Goal: Navigation & Orientation: Find specific page/section

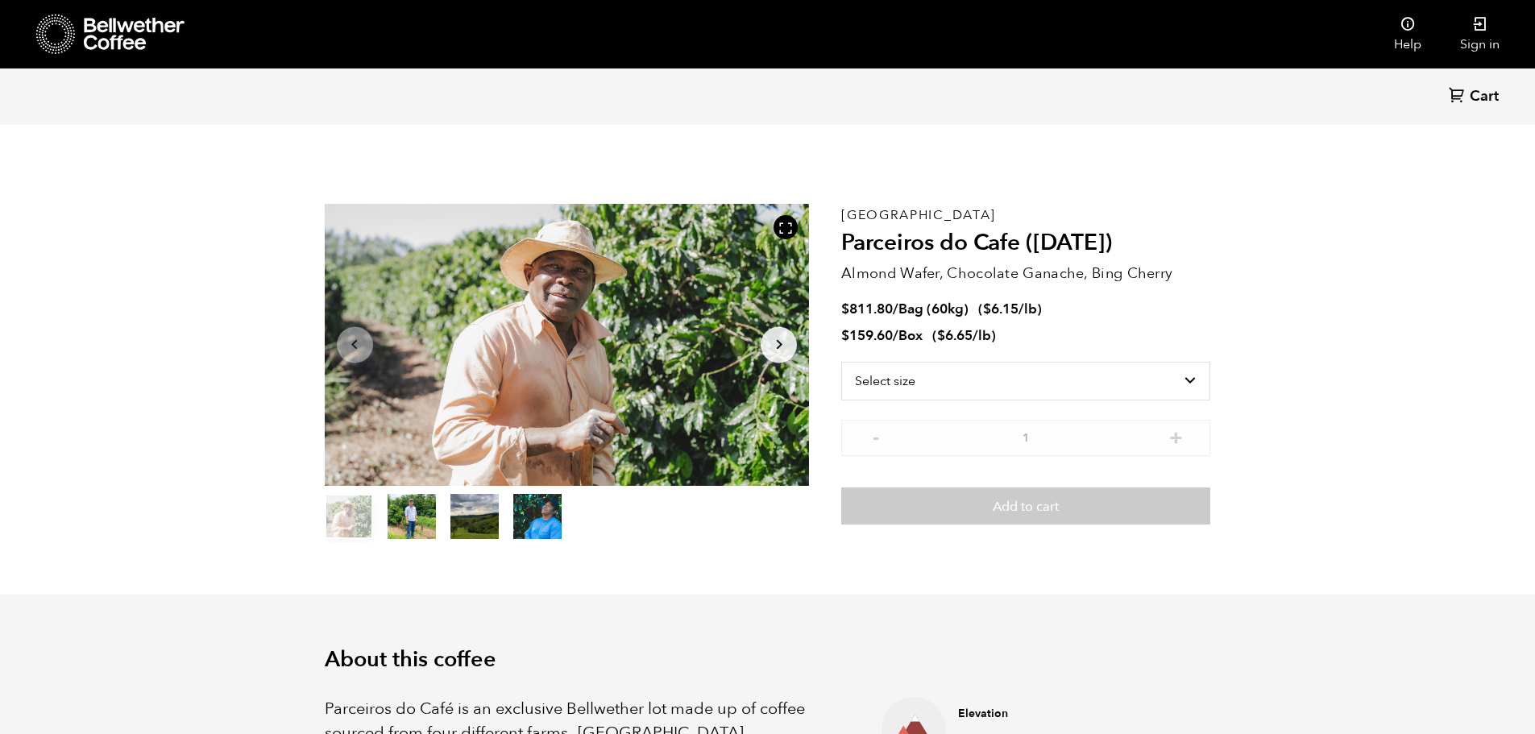
scroll to position [701, 858]
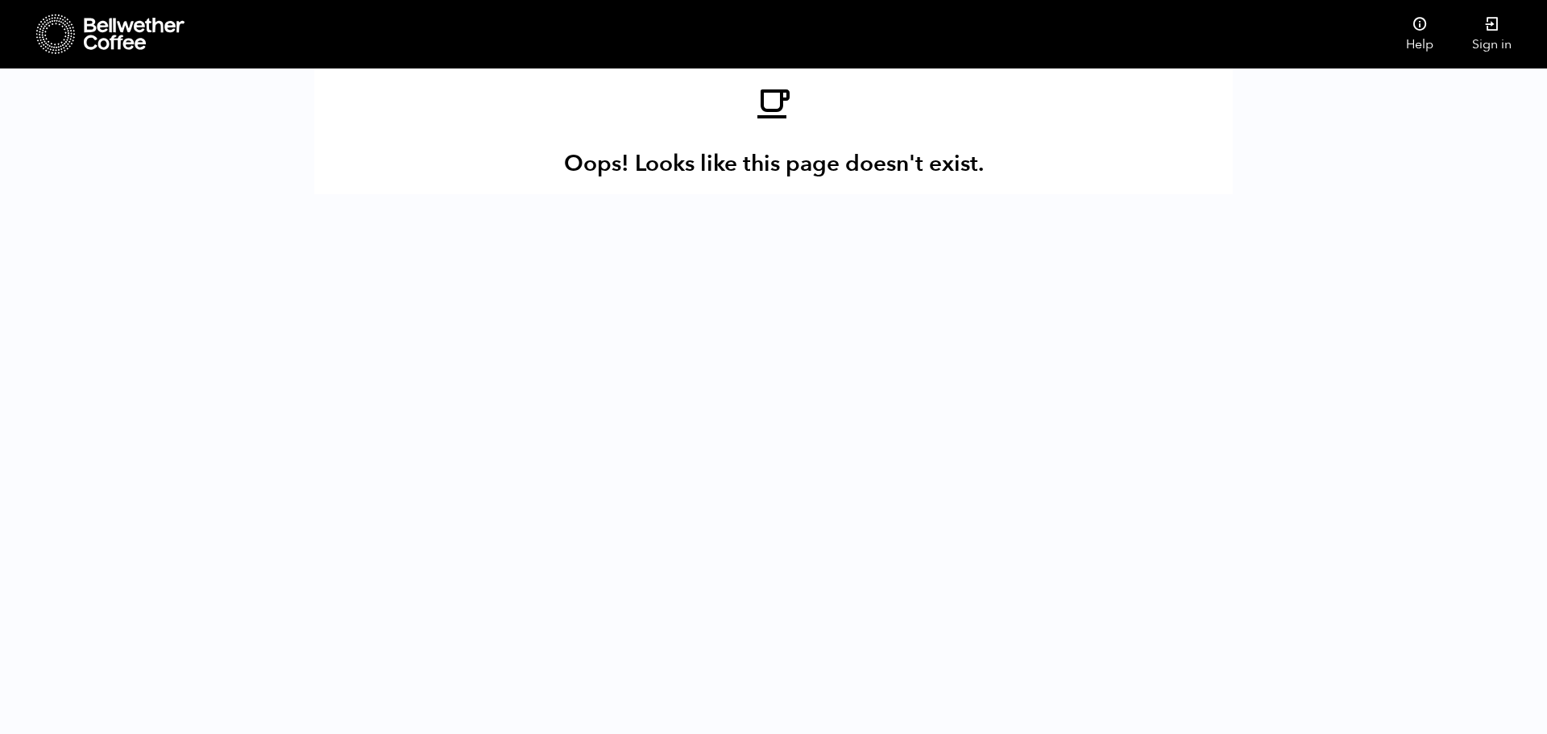
click at [104, 31] on icon at bounding box center [134, 34] width 101 height 32
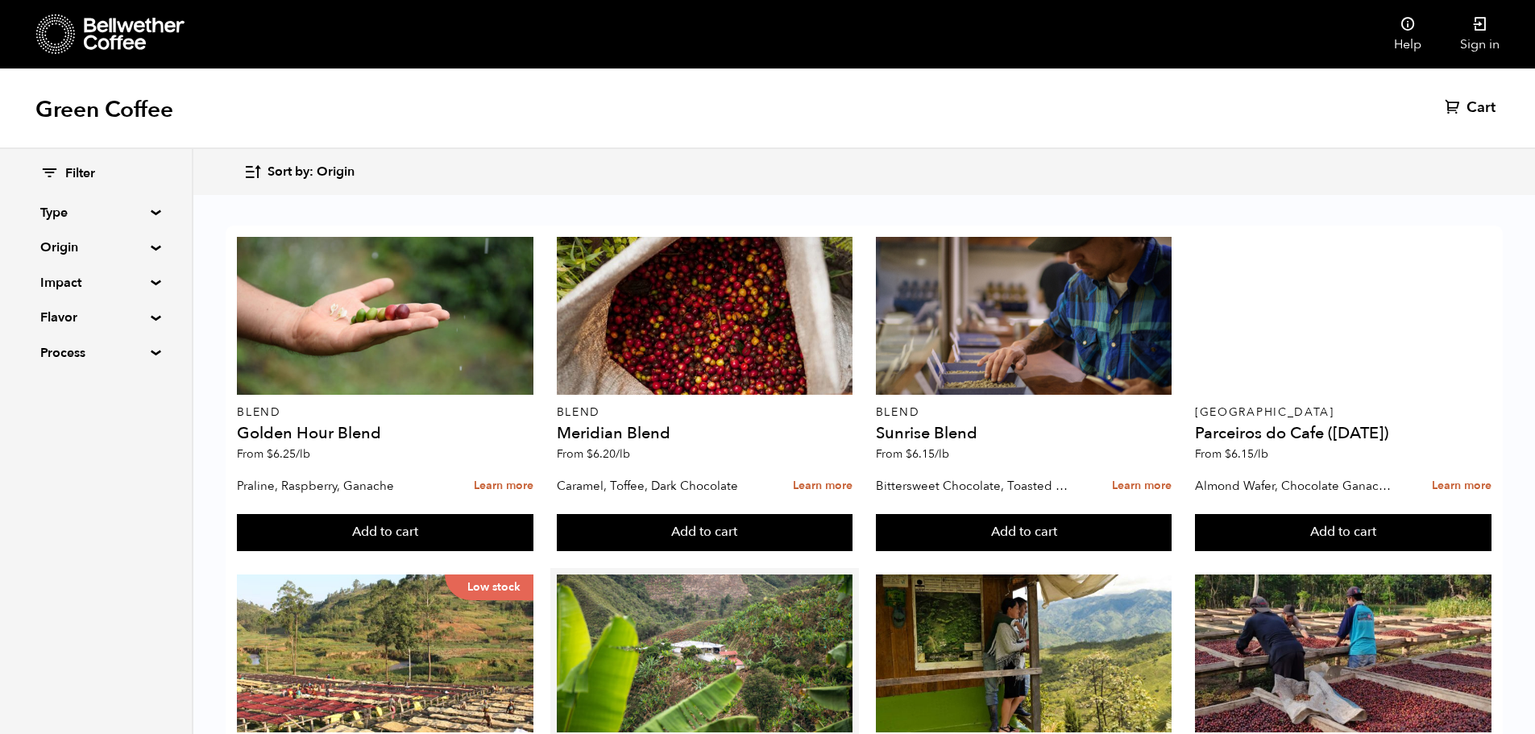
scroll to position [322, 0]
